Goal: Task Accomplishment & Management: Manage account settings

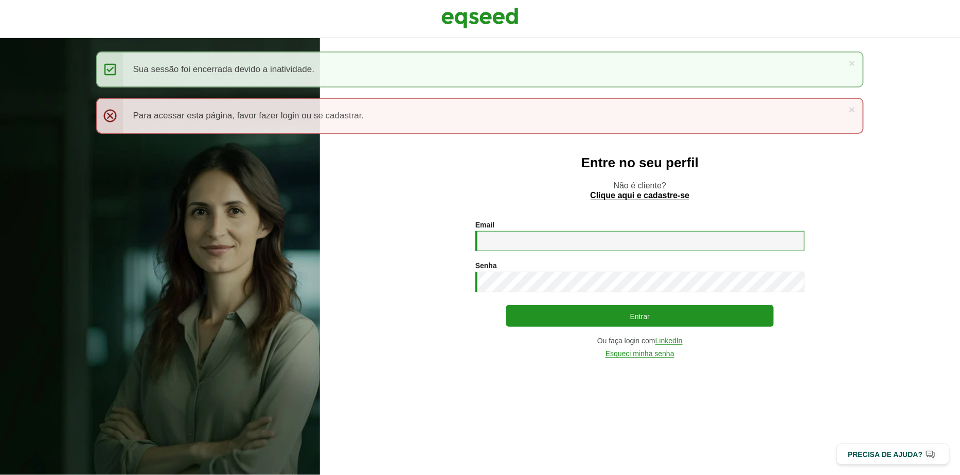
click at [569, 248] on input "Email *" at bounding box center [639, 241] width 329 height 20
type input "**********"
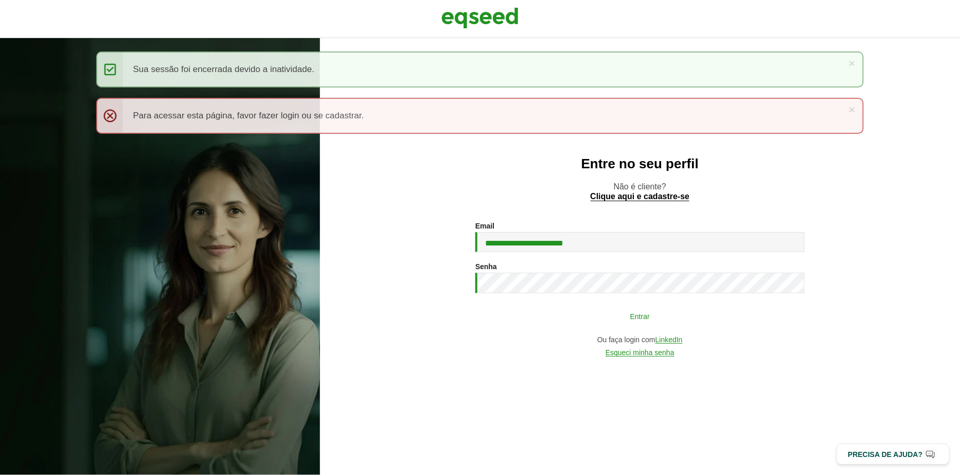
click at [522, 322] on button "Entrar" at bounding box center [640, 316] width 268 height 20
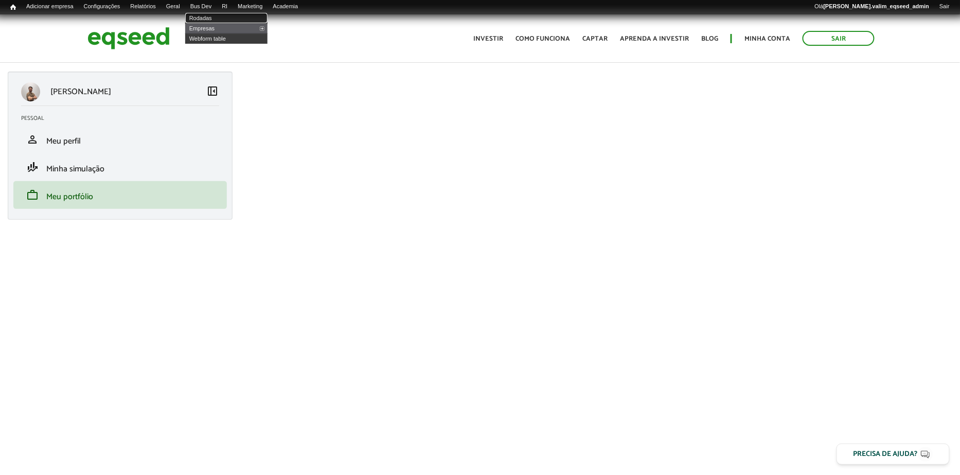
click at [214, 17] on link "Rodadas" at bounding box center [226, 18] width 82 height 10
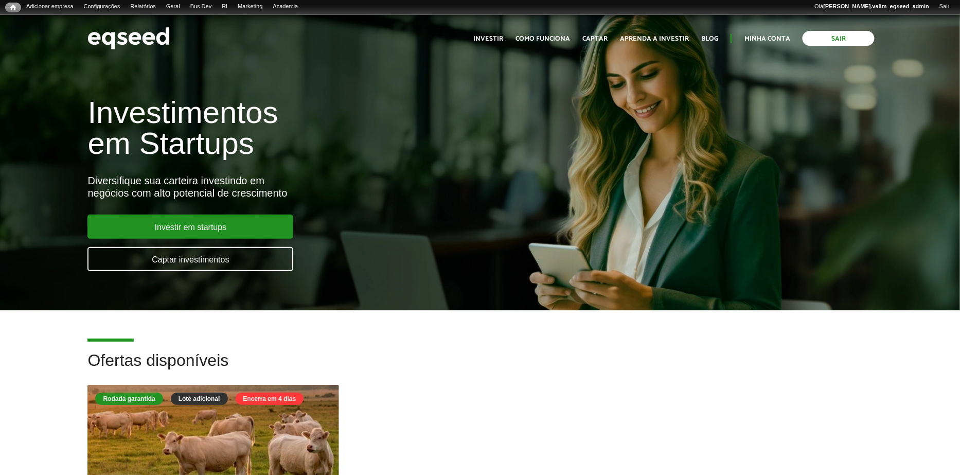
click at [847, 39] on link "Sair" at bounding box center [839, 38] width 72 height 15
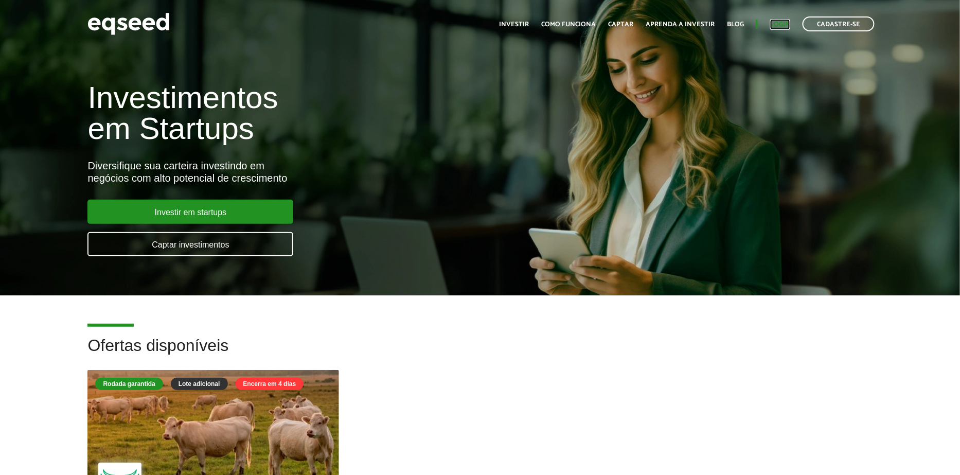
click at [780, 25] on link "Login" at bounding box center [780, 24] width 20 height 7
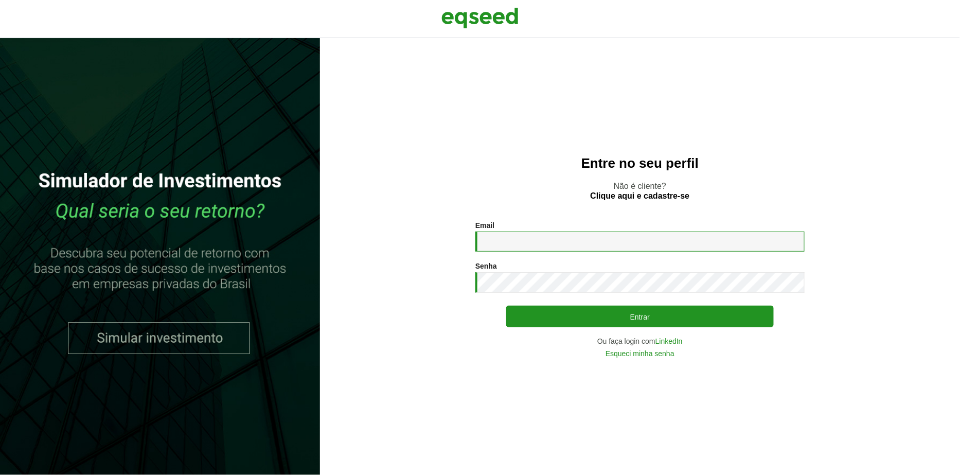
click at [573, 242] on input "Email *" at bounding box center [639, 242] width 329 height 20
type input "**********"
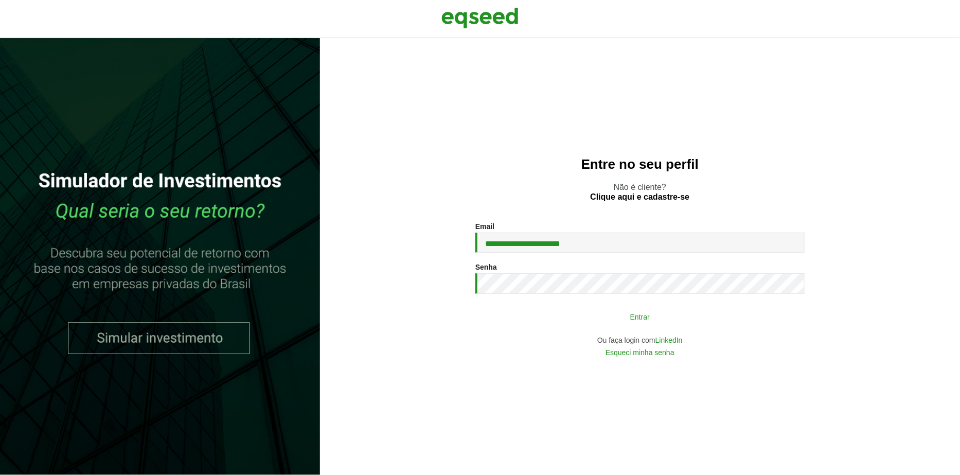
click at [612, 309] on button "Entrar" at bounding box center [640, 317] width 268 height 20
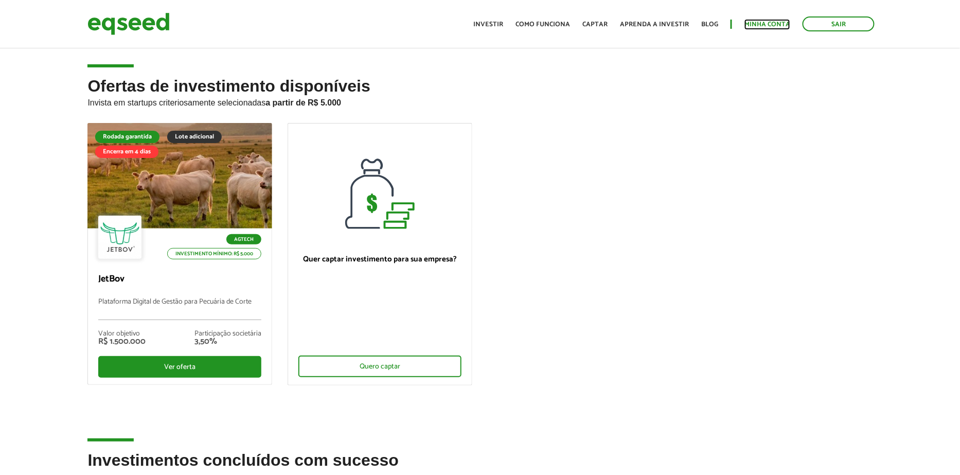
click at [780, 26] on link "Minha conta" at bounding box center [768, 24] width 46 height 7
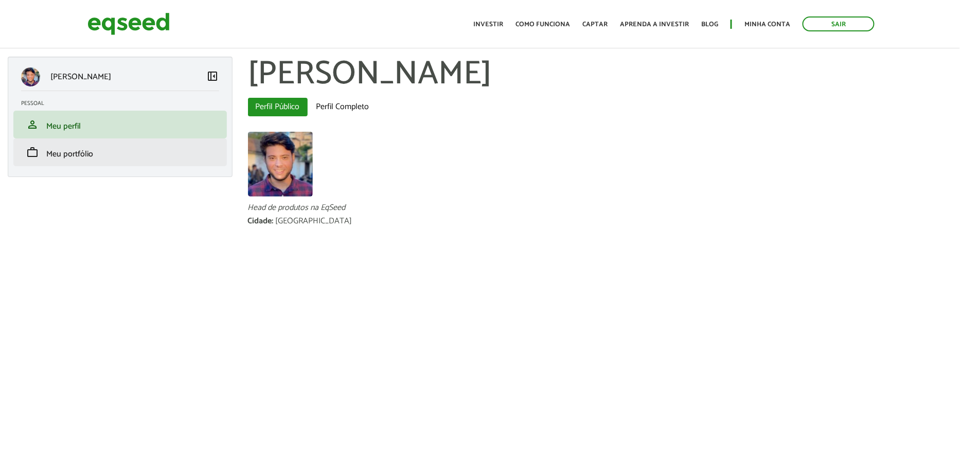
click at [72, 145] on li "work Meu portfólio" at bounding box center [120, 152] width 214 height 28
click at [74, 153] on span "Meu portfólio" at bounding box center [69, 154] width 47 height 14
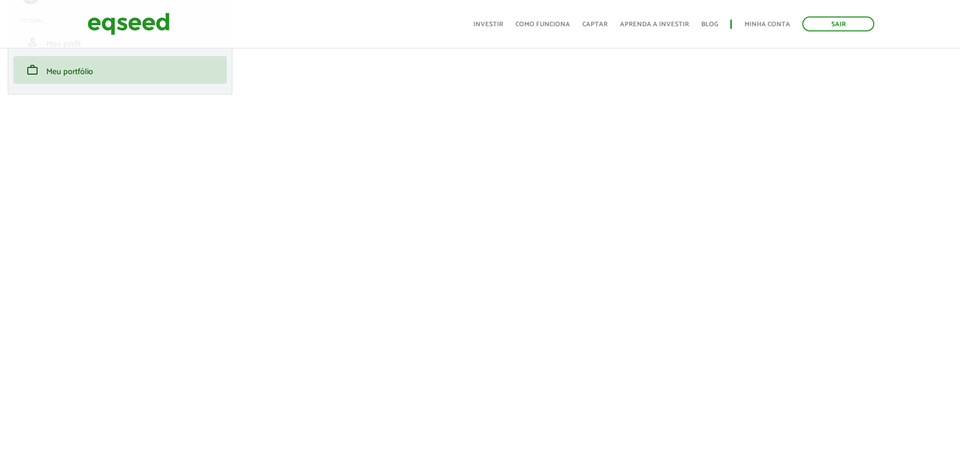
scroll to position [90, 0]
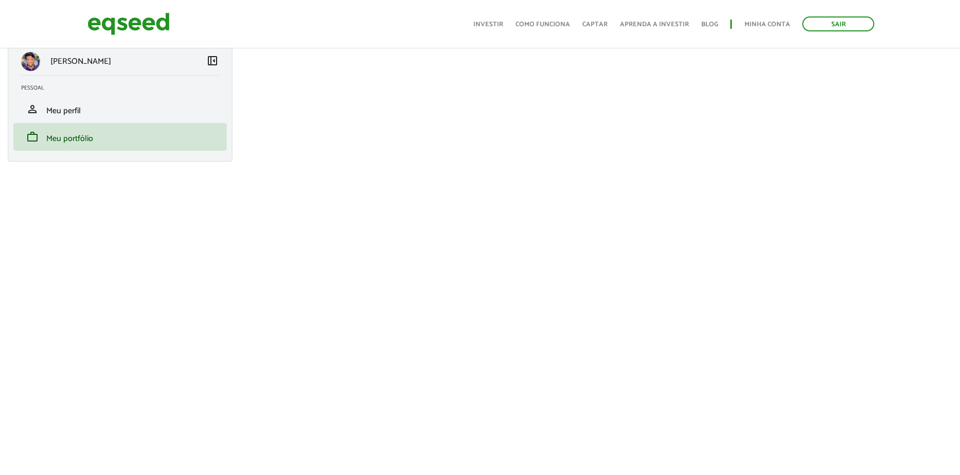
scroll to position [36, 0]
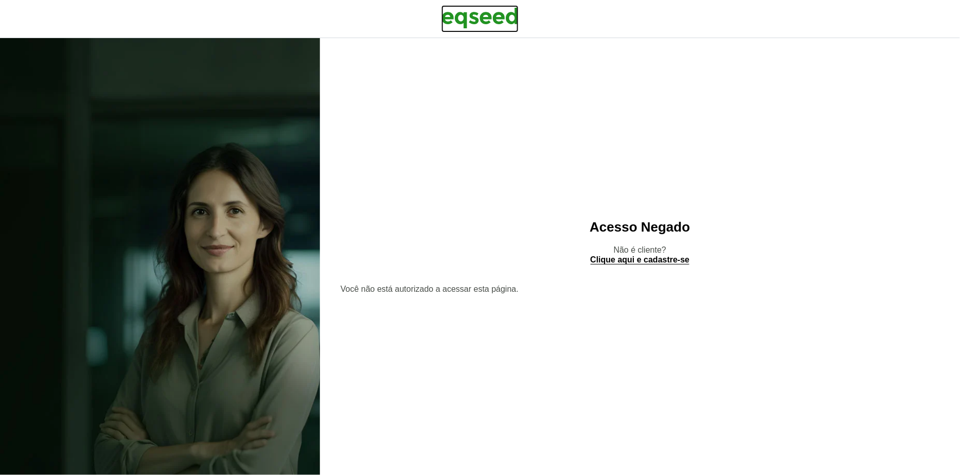
click at [496, 16] on img at bounding box center [479, 18] width 77 height 26
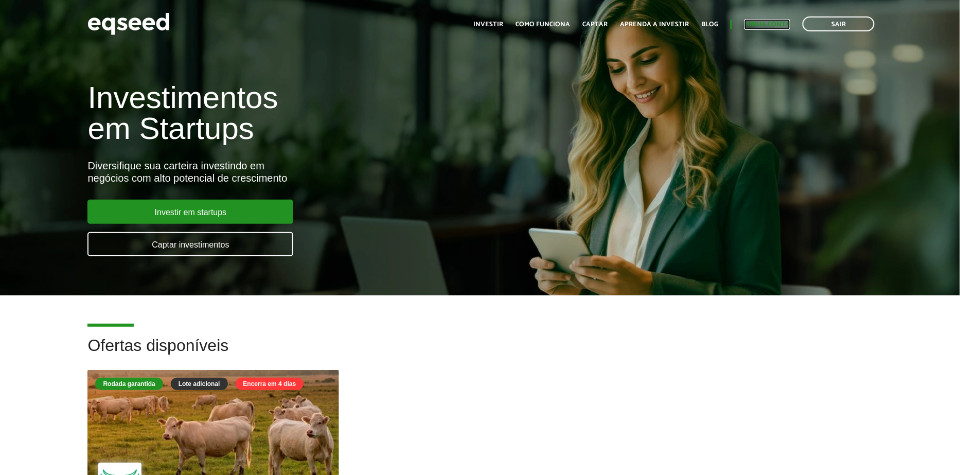
click at [774, 22] on link "Minha conta" at bounding box center [768, 24] width 46 height 7
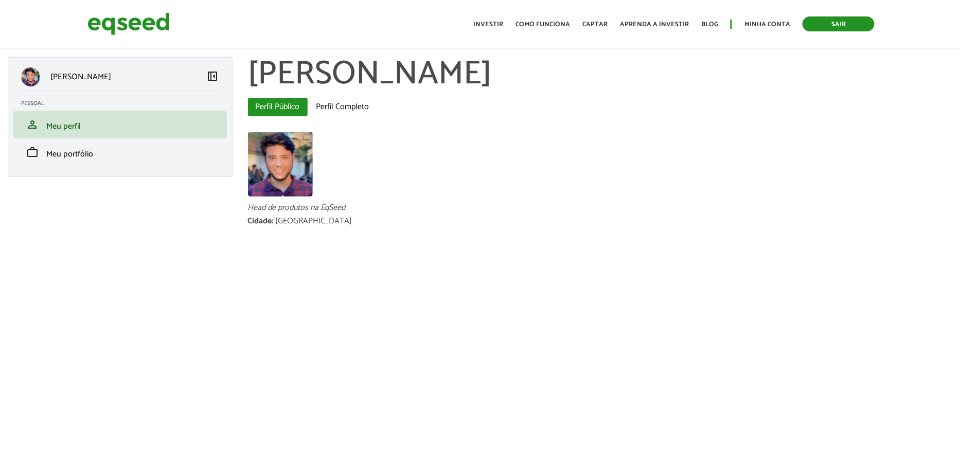
click at [823, 24] on link "Sair" at bounding box center [839, 23] width 72 height 15
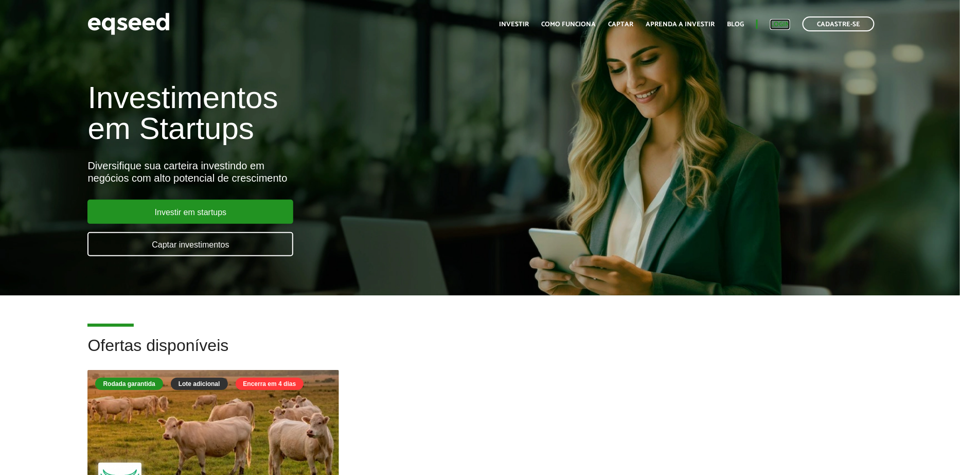
click at [785, 28] on link "Login" at bounding box center [780, 24] width 20 height 7
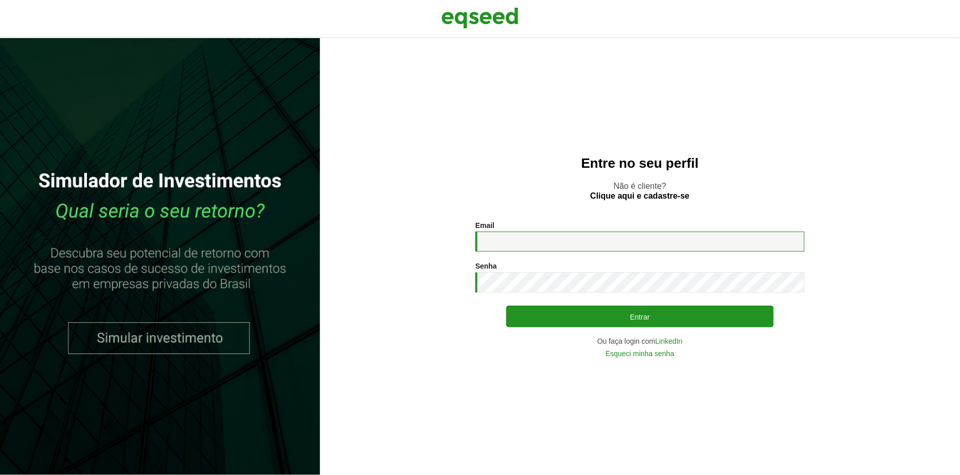
click at [570, 243] on input "Email *" at bounding box center [639, 242] width 329 height 20
type input "**********"
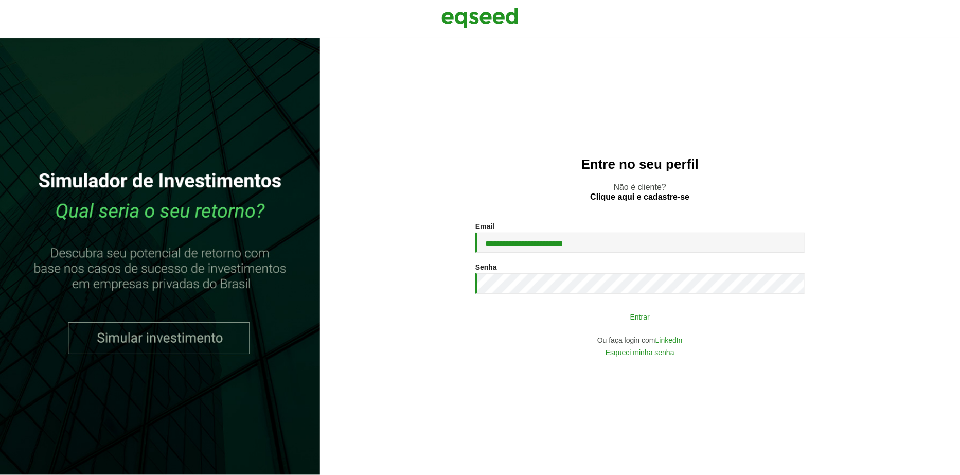
click at [555, 319] on button "Entrar" at bounding box center [640, 317] width 268 height 20
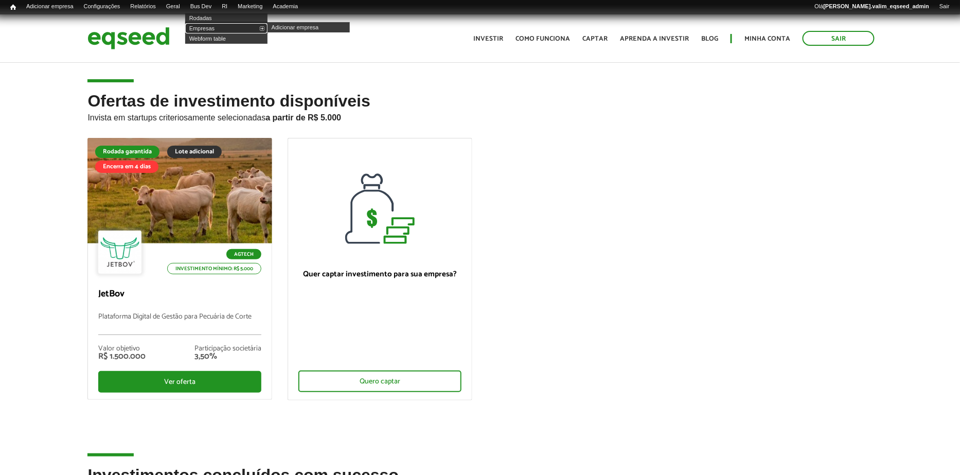
click at [214, 27] on link "Empresas" at bounding box center [226, 28] width 82 height 10
